Goal: Submit feedback/report problem

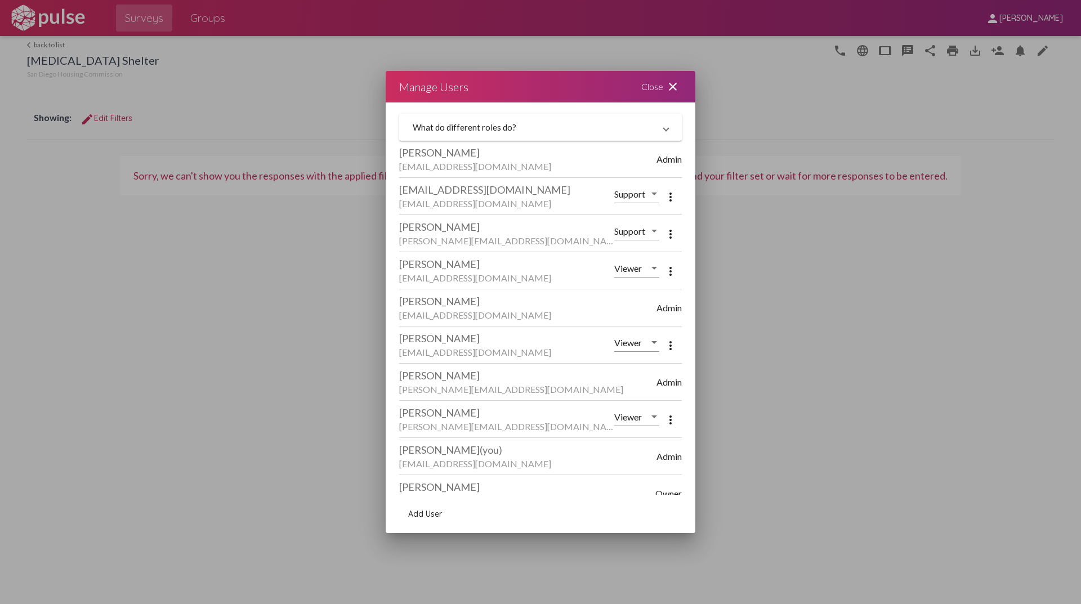
scroll to position [166, 0]
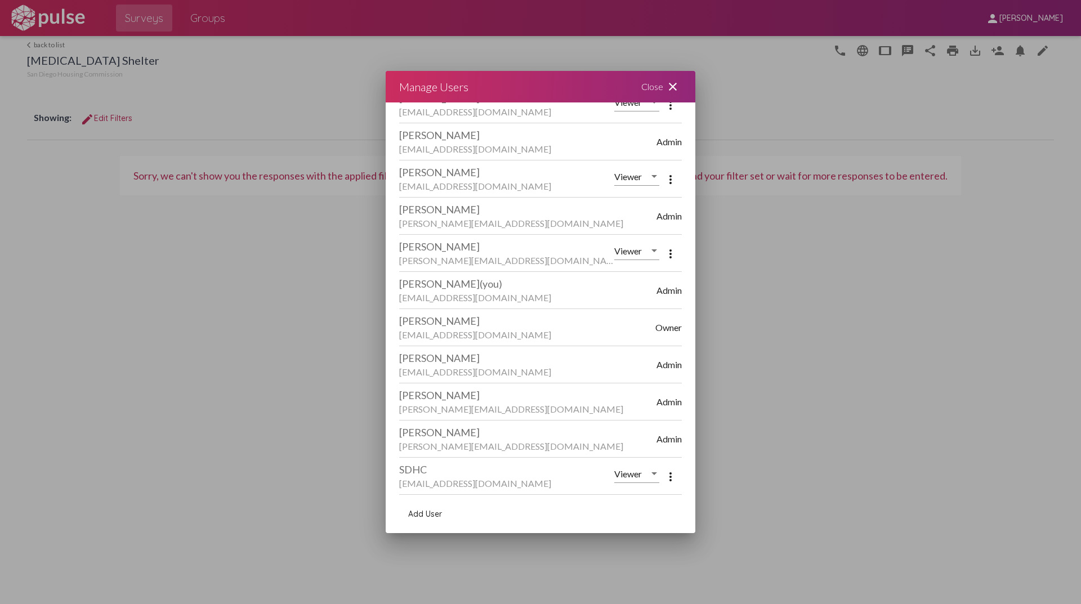
click at [674, 88] on mat-icon "close" at bounding box center [673, 87] width 14 height 14
